Goal: Transaction & Acquisition: Download file/media

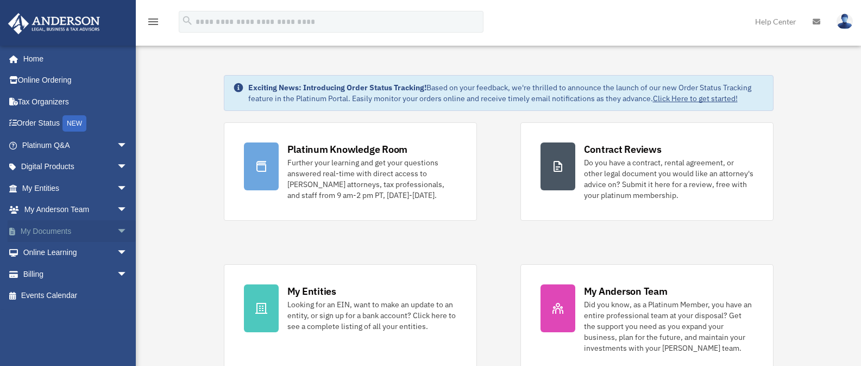
click at [117, 230] on span "arrow_drop_down" at bounding box center [128, 231] width 22 height 22
click at [43, 253] on link "Box" at bounding box center [79, 253] width 129 height 22
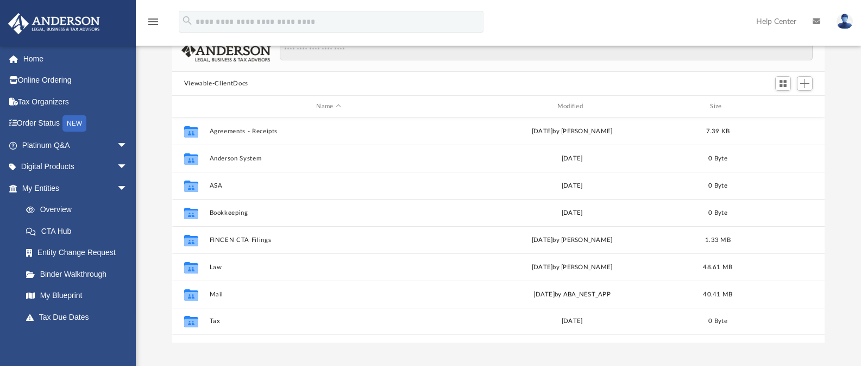
scroll to position [124, 0]
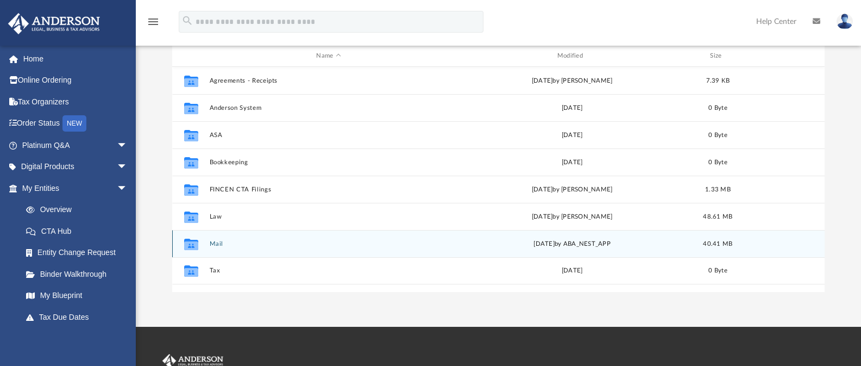
click at [294, 240] on button "Mail" at bounding box center [328, 243] width 238 height 7
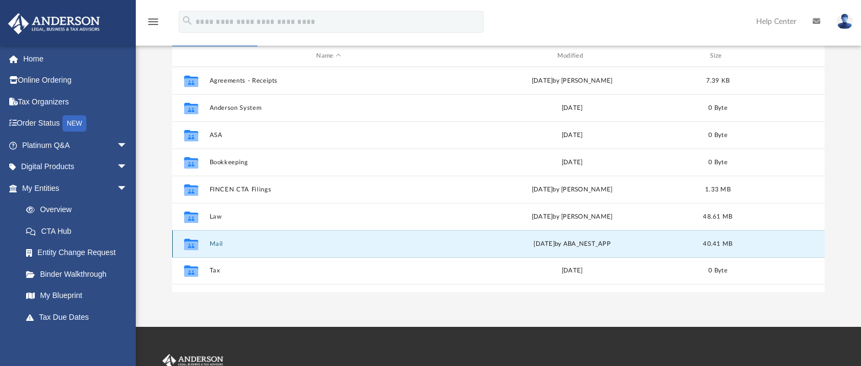
click at [212, 243] on button "Mail" at bounding box center [328, 243] width 238 height 7
click at [218, 245] on button "Mail" at bounding box center [328, 243] width 238 height 7
click at [214, 243] on button "Mail" at bounding box center [328, 243] width 238 height 7
click at [216, 243] on button "Mail" at bounding box center [328, 243] width 238 height 7
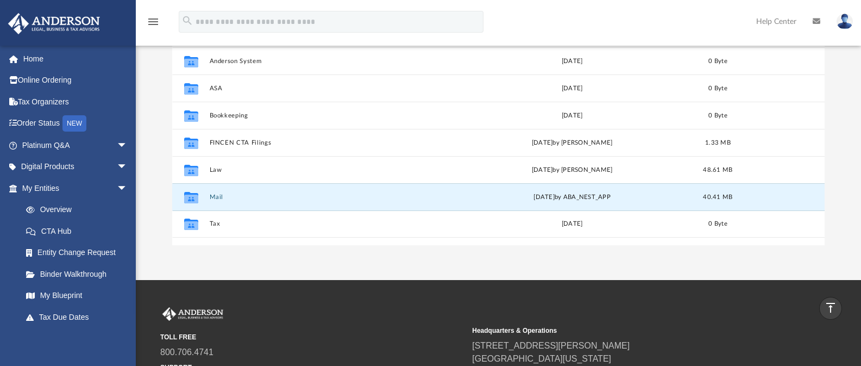
scroll to position [187, 0]
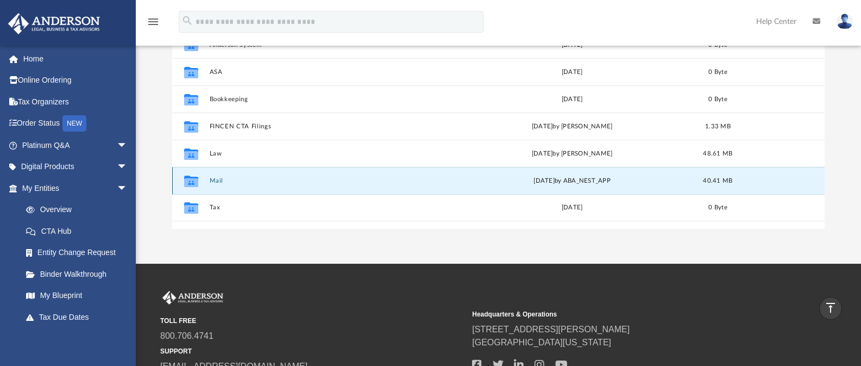
click at [221, 180] on button "Mail" at bounding box center [328, 180] width 238 height 7
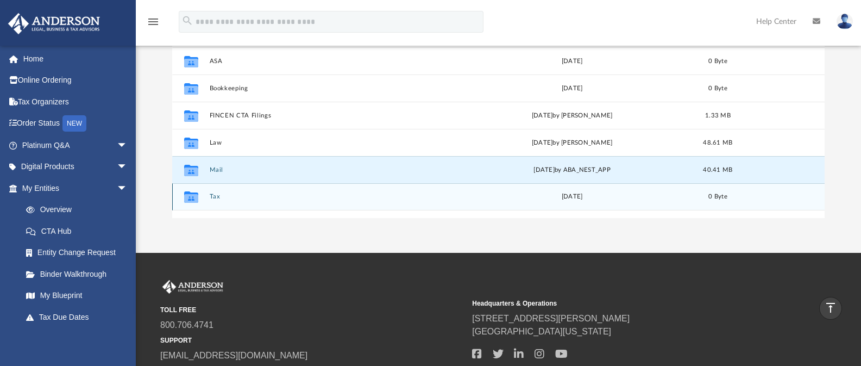
scroll to position [199, 0]
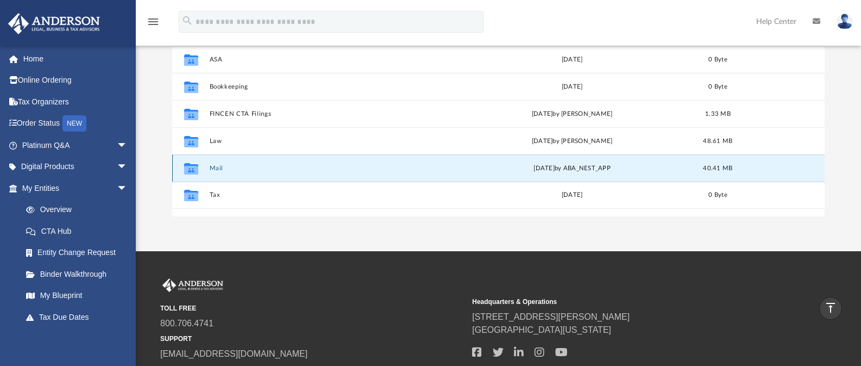
click at [192, 170] on icon "grid" at bounding box center [191, 167] width 14 height 11
click at [212, 169] on button "Mail" at bounding box center [328, 168] width 238 height 7
click at [215, 168] on button "Mail" at bounding box center [328, 168] width 238 height 7
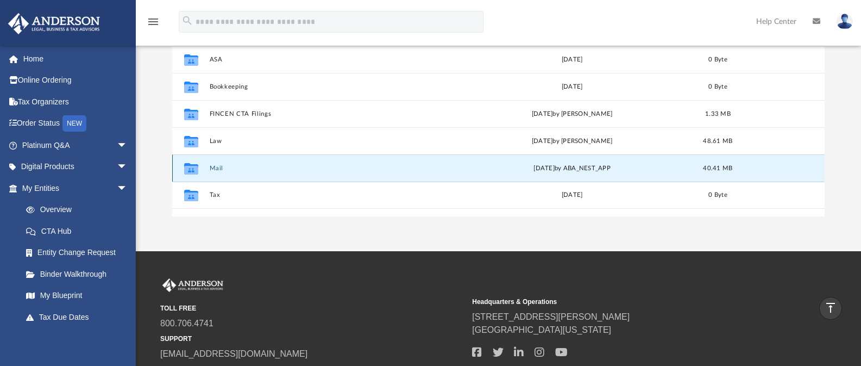
click at [215, 168] on button "Mail" at bounding box center [328, 168] width 238 height 7
drag, startPoint x: 215, startPoint y: 168, endPoint x: 315, endPoint y: 164, distance: 100.6
click at [215, 168] on button "Mail" at bounding box center [328, 168] width 238 height 7
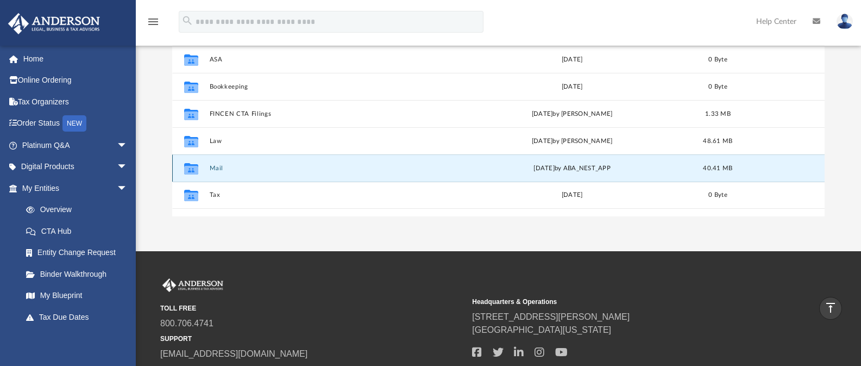
click at [560, 167] on div "[DATE] by ABA_NEST_APP" at bounding box center [571, 168] width 238 height 10
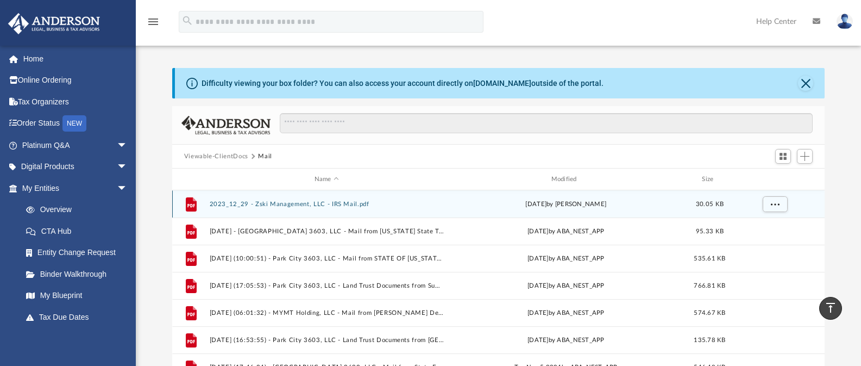
scroll to position [0, 0]
click at [330, 206] on button "2023_12_29 - Zski Management, LLC - IRS Mail.pdf" at bounding box center [326, 204] width 235 height 7
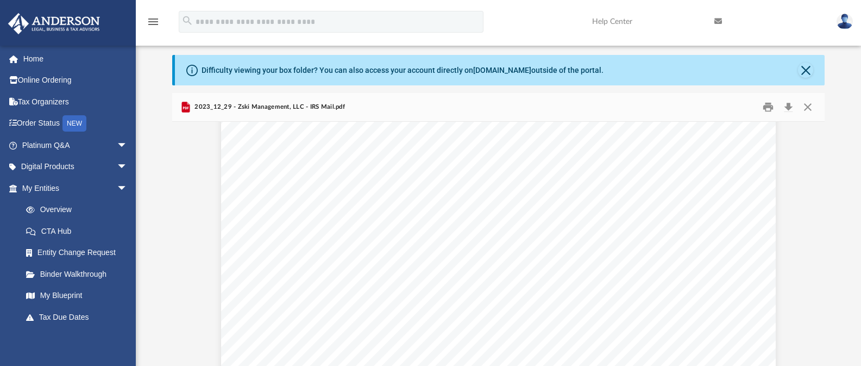
scroll to position [450, 0]
click at [791, 106] on button "Download" at bounding box center [788, 107] width 20 height 17
